Goal: Check status

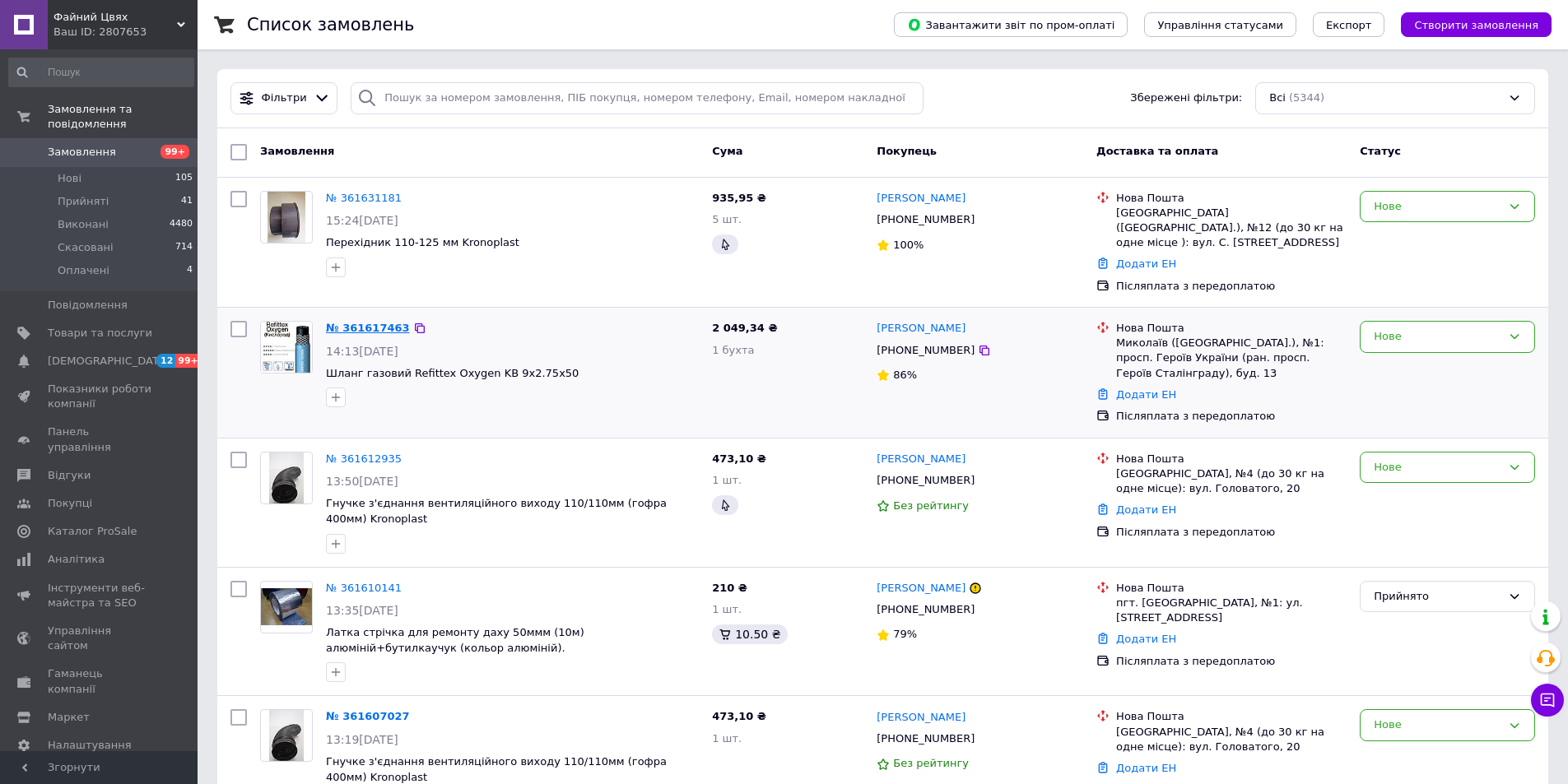
click at [352, 322] on link "№ 361617463" at bounding box center [368, 328] width 84 height 12
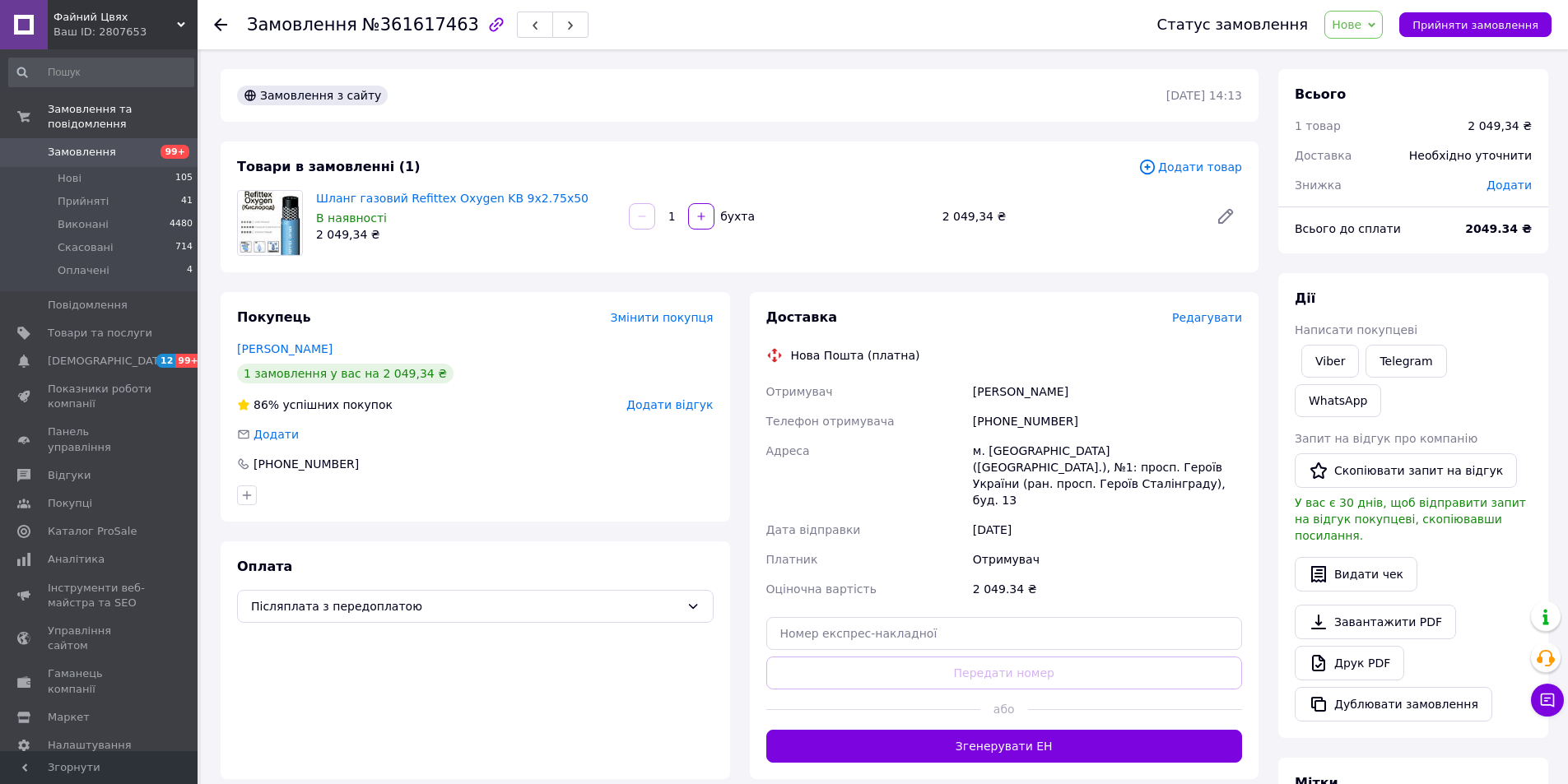
click at [1376, 23] on icon at bounding box center [1372, 24] width 7 height 5
click at [1393, 52] on li "Прийнято" at bounding box center [1364, 58] width 76 height 25
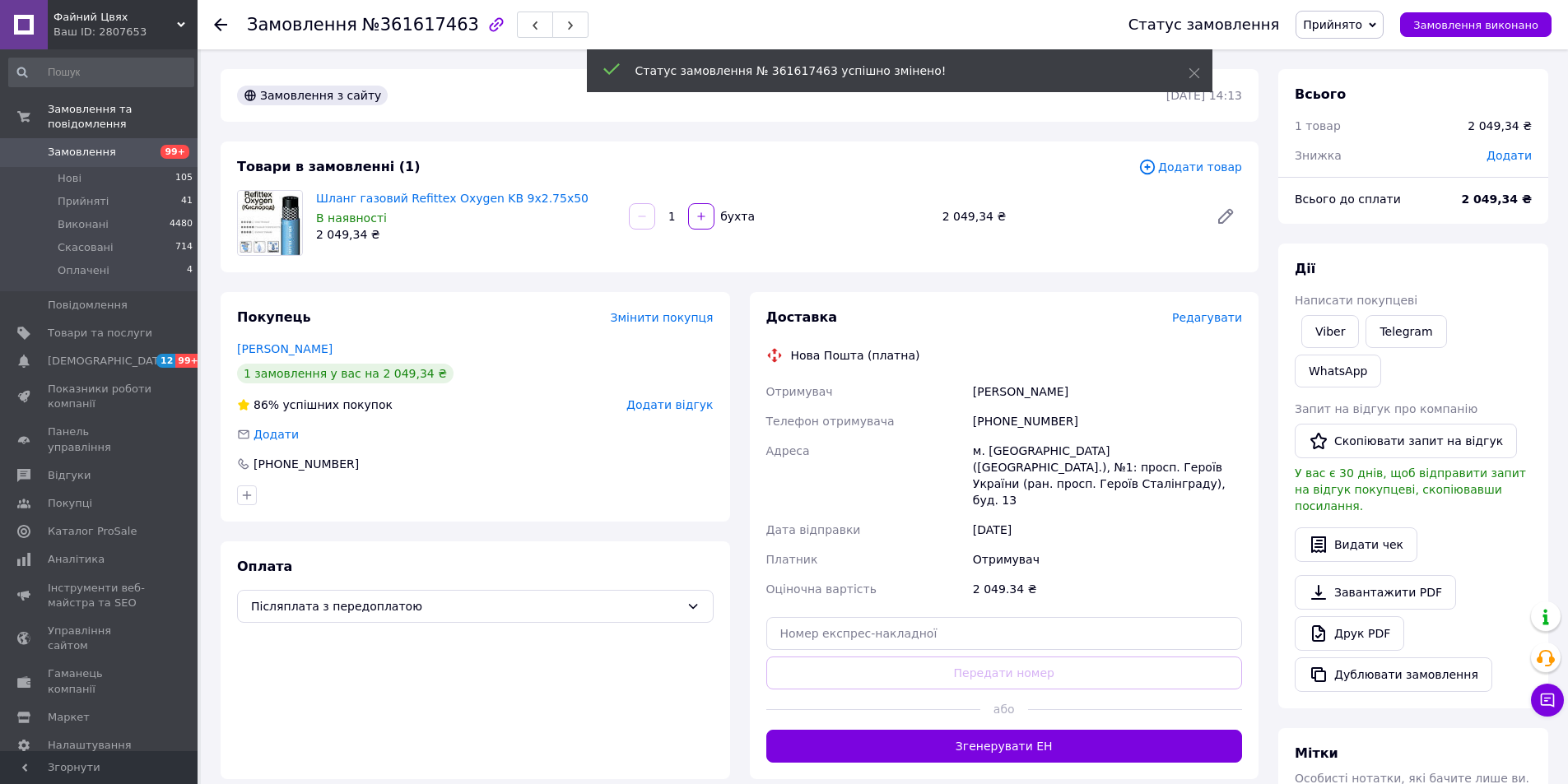
click at [216, 25] on use at bounding box center [221, 25] width 13 height 13
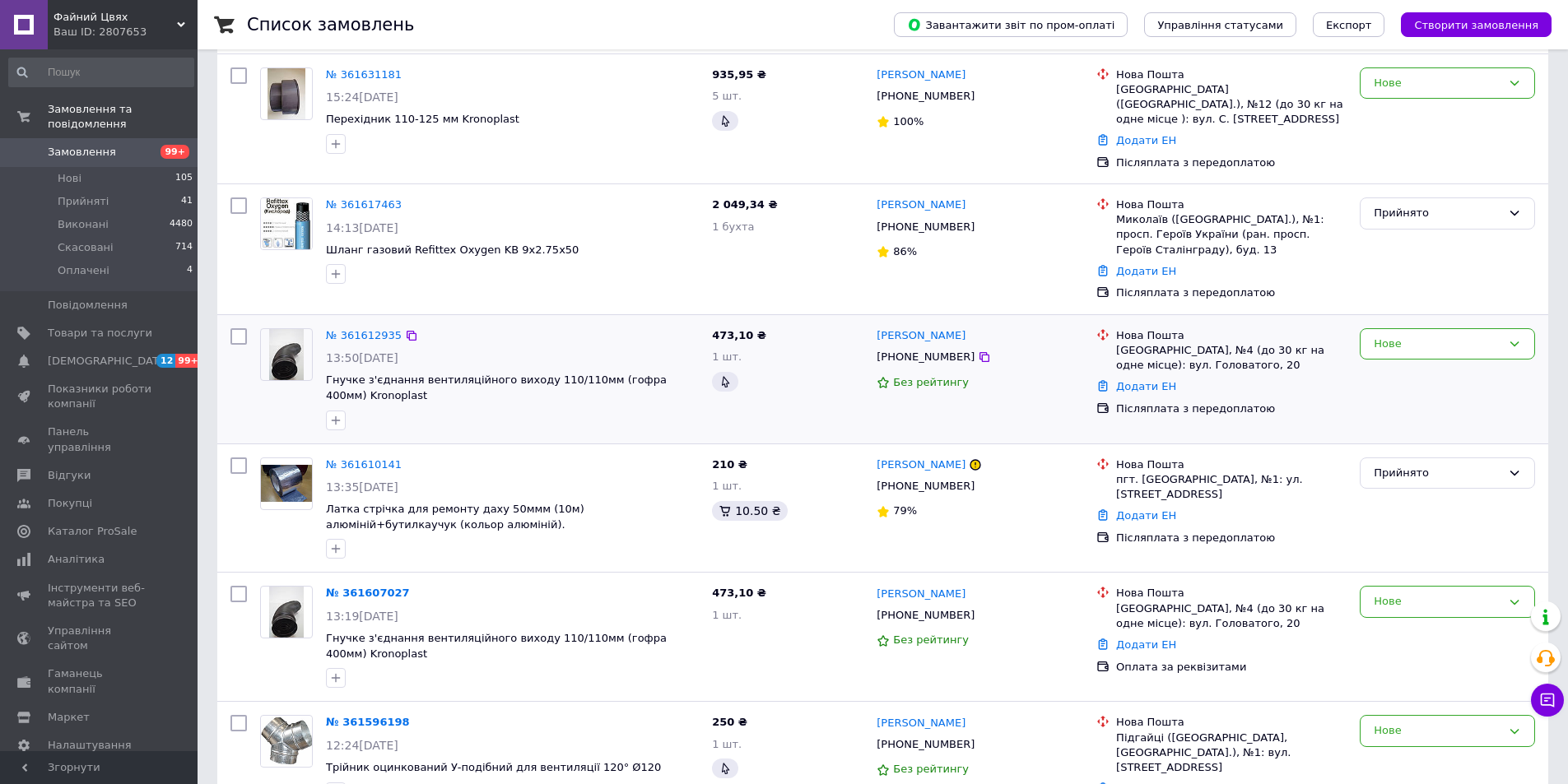
scroll to position [164, 0]
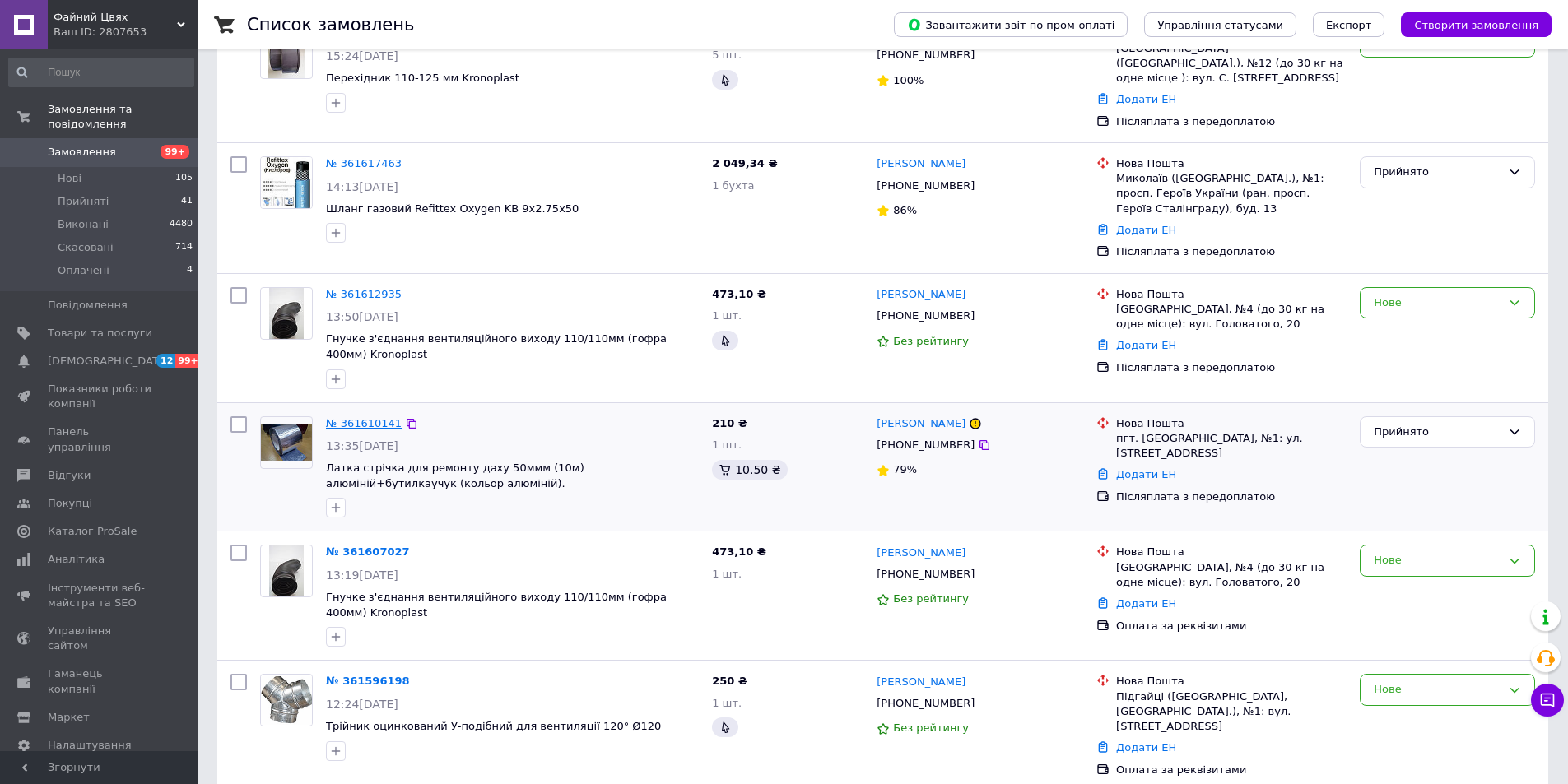
click at [360, 418] on link "№ 361610141" at bounding box center [364, 423] width 76 height 12
